Goal: Task Accomplishment & Management: Manage account settings

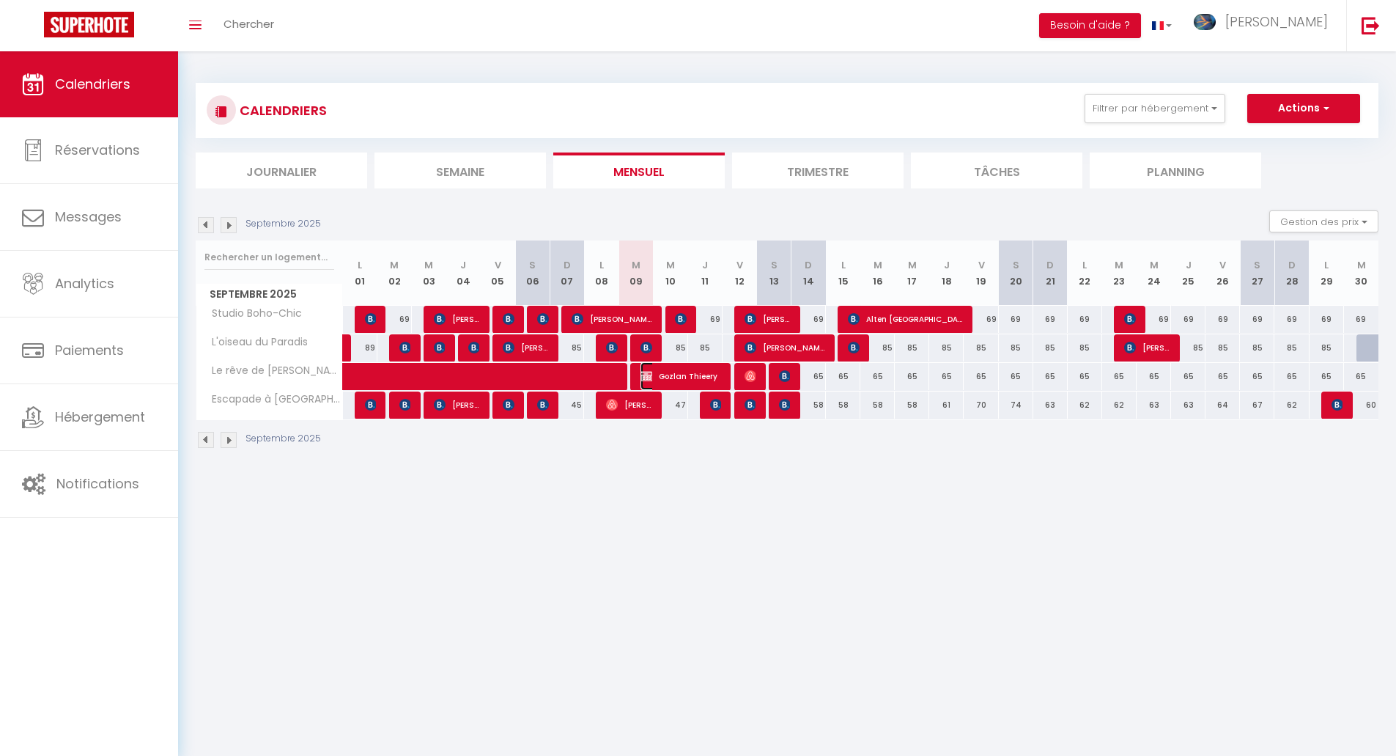
click at [676, 378] on span "Gozlan Thieery" at bounding box center [681, 376] width 81 height 28
select select "OK"
select select "0"
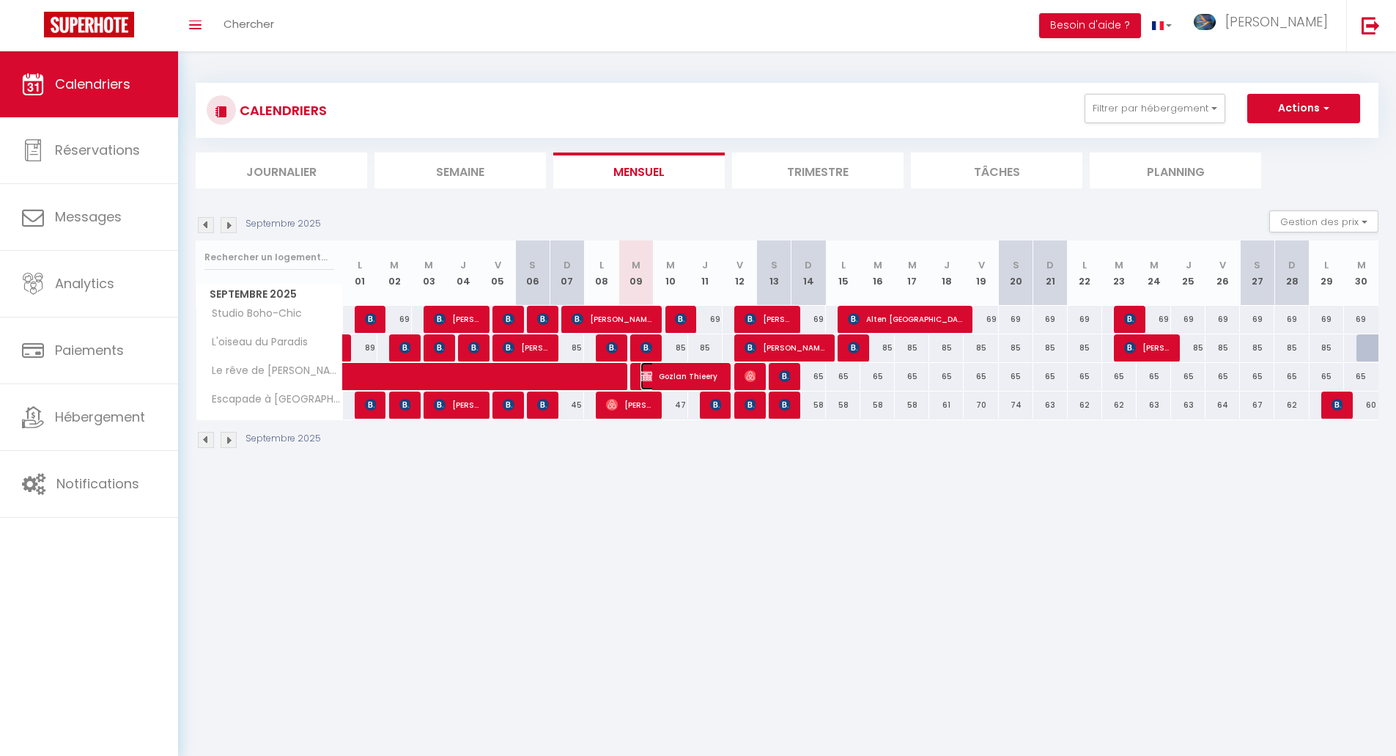
select select "1"
select select
select select "48936"
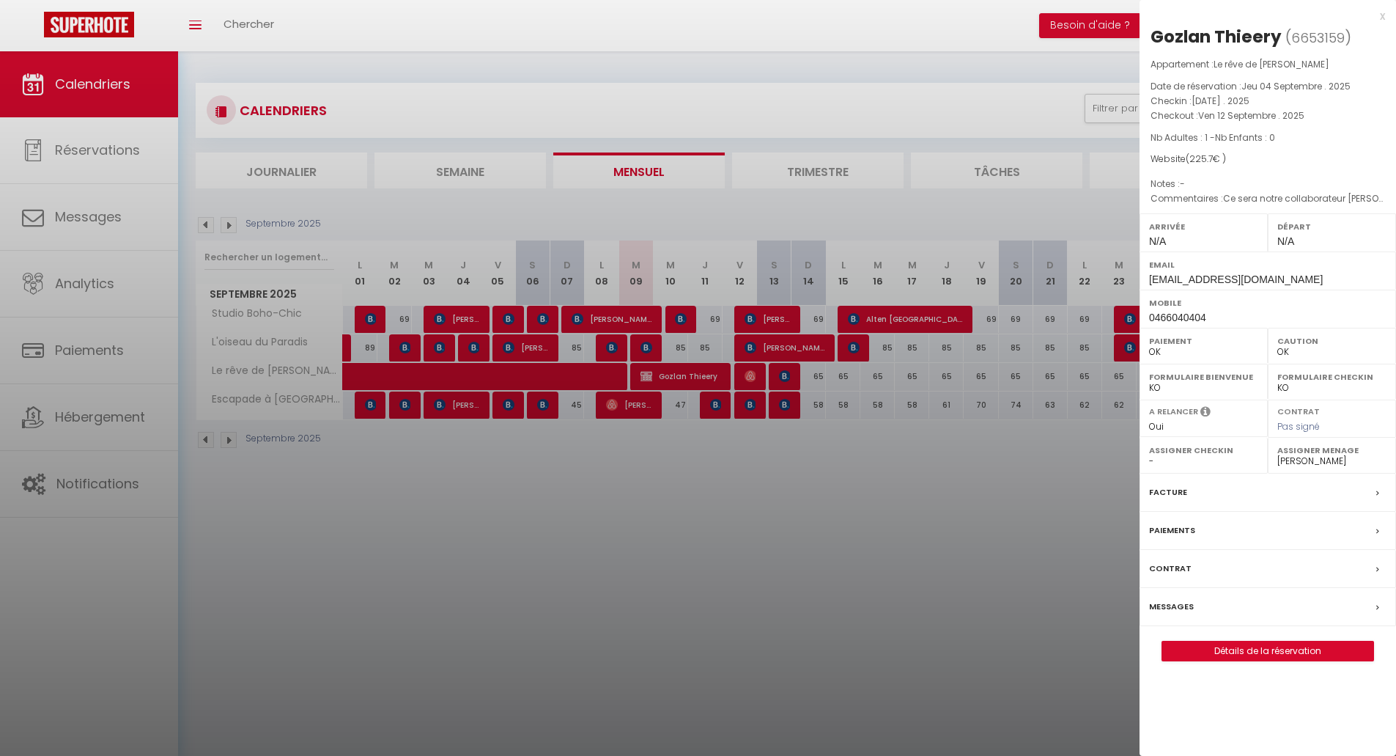
click at [1024, 538] on div at bounding box center [698, 378] width 1396 height 756
